Goal: Task Accomplishment & Management: Manage account settings

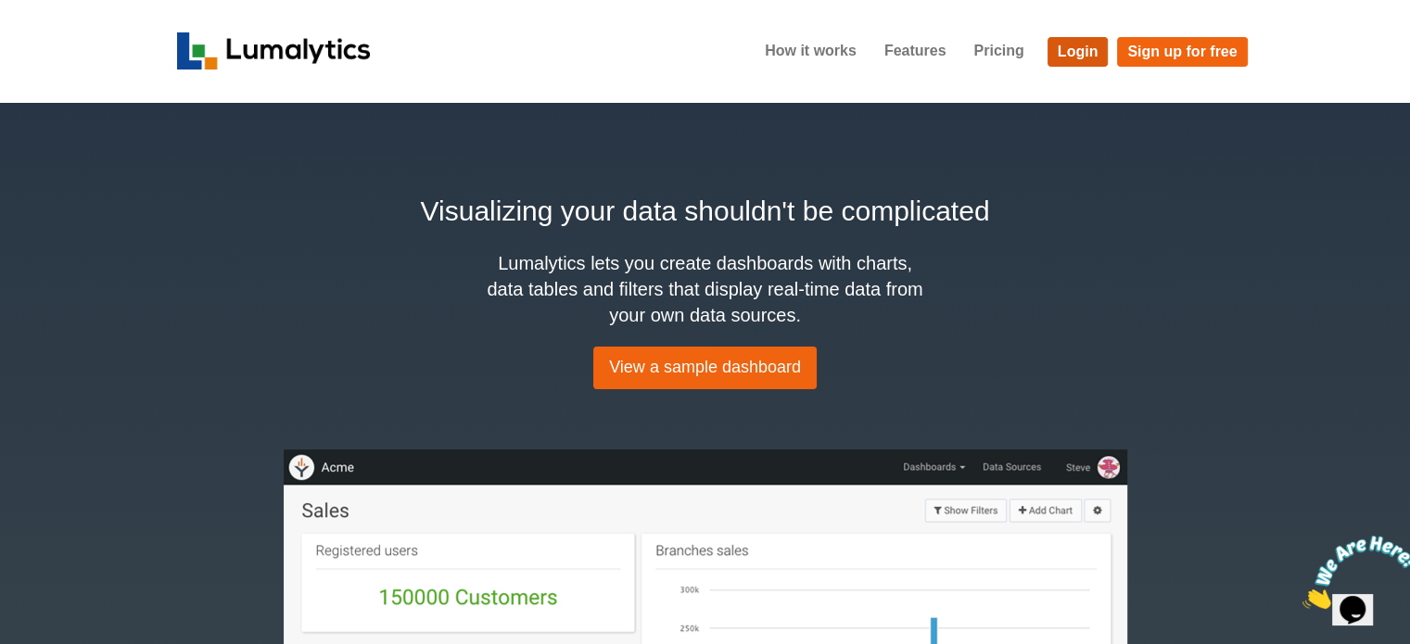
click at [1079, 49] on link "Login" at bounding box center [1077, 52] width 61 height 30
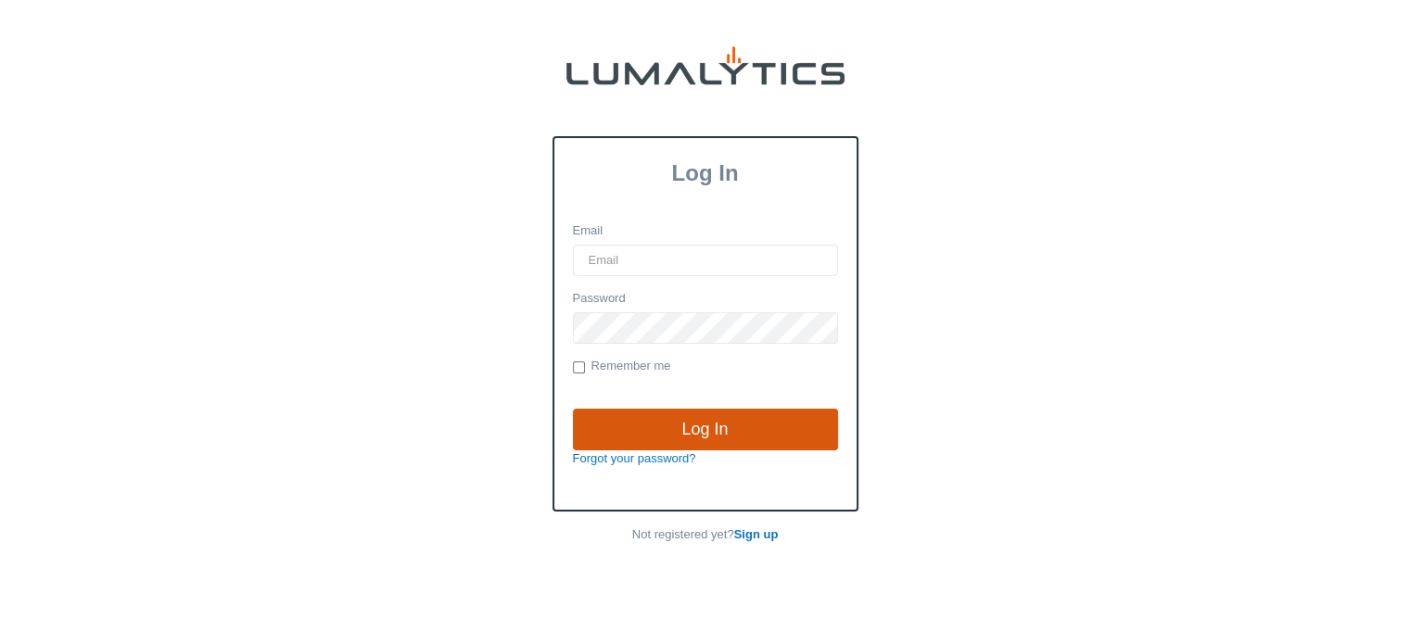
type input "cnoordyke@valleytruckparts.com"
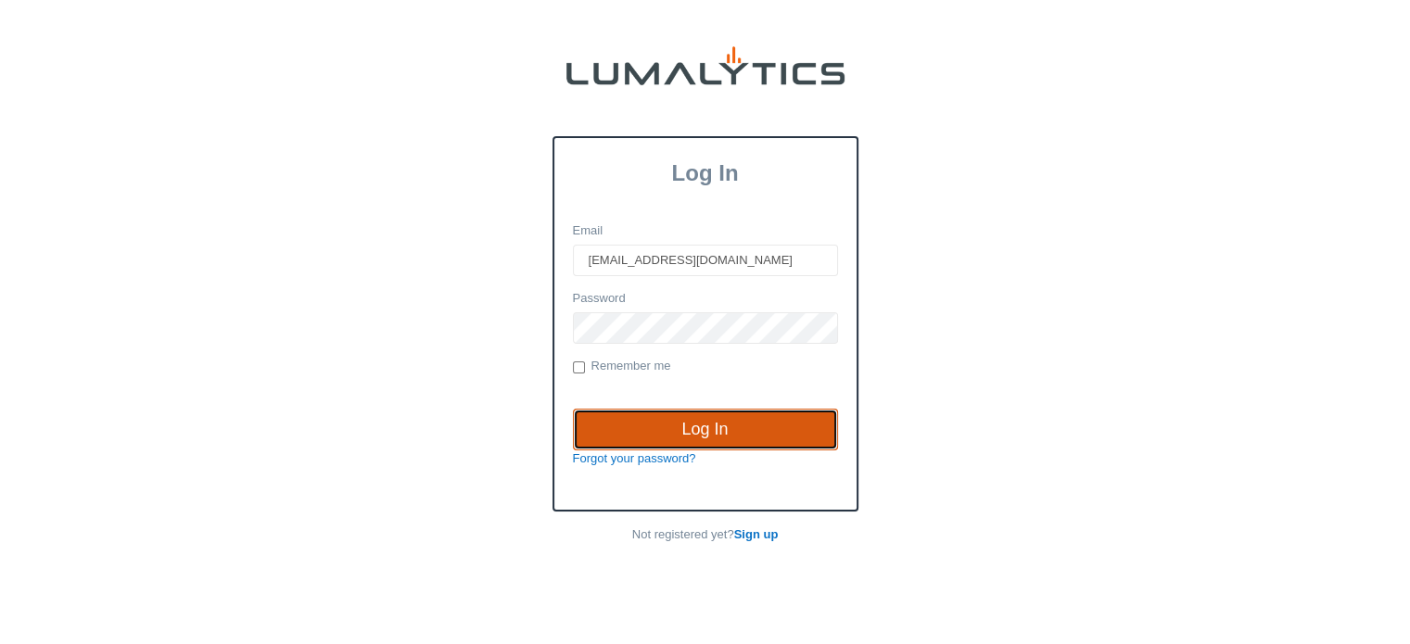
click at [703, 422] on input "Log In" at bounding box center [705, 430] width 265 height 43
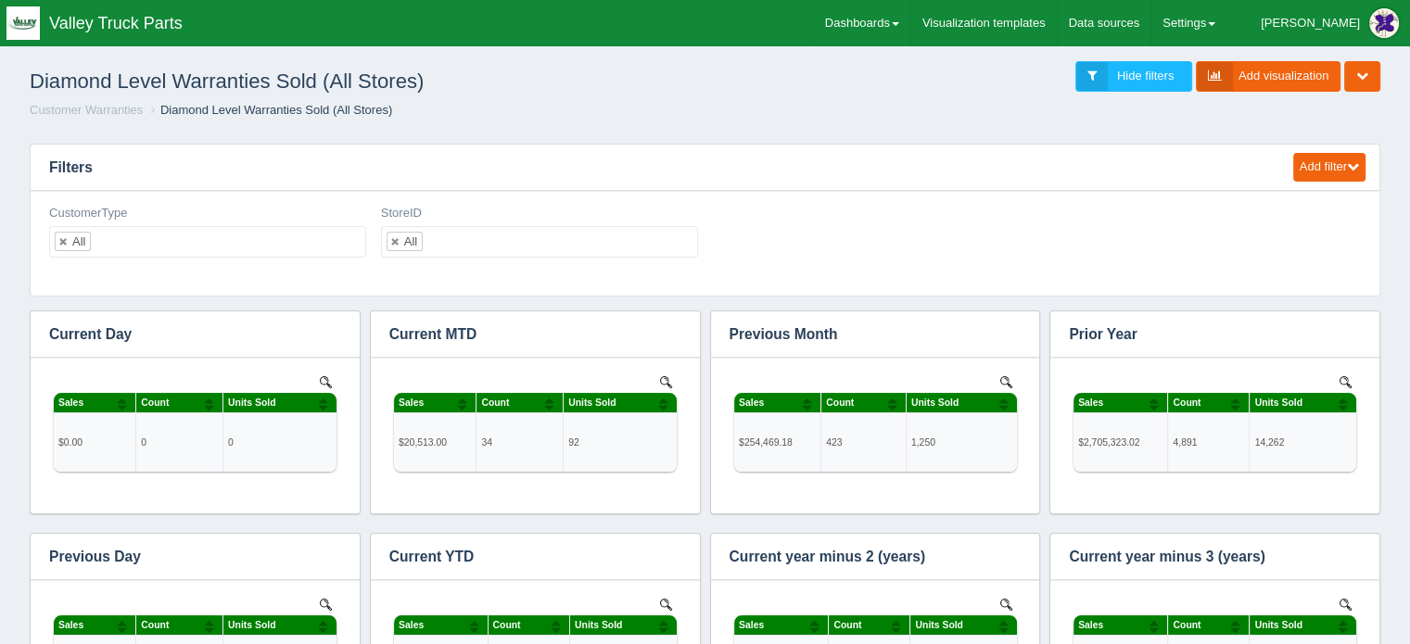
scroll to position [630, 1297]
